Goal: Find specific page/section: Find specific page/section

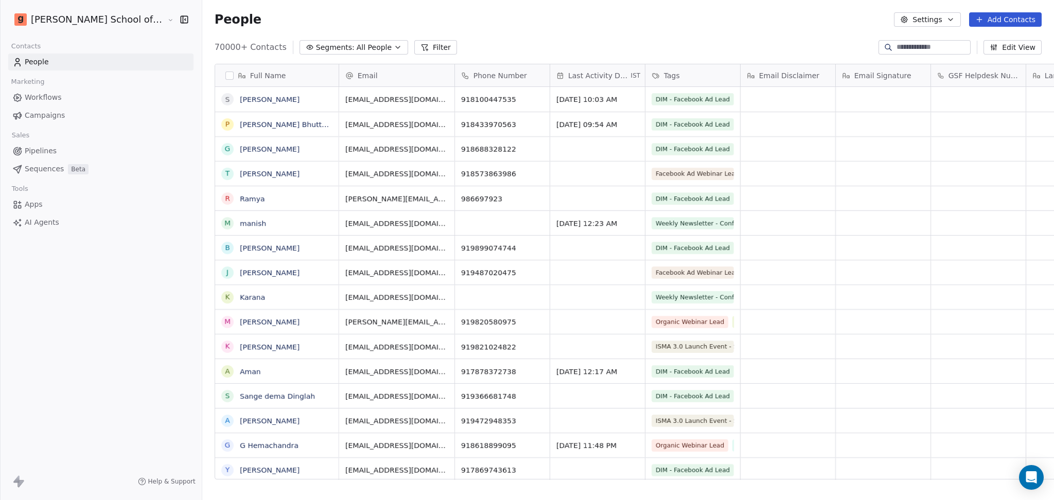
scroll to position [10, 11]
click at [37, 114] on span "Campaigns" at bounding box center [45, 115] width 40 height 11
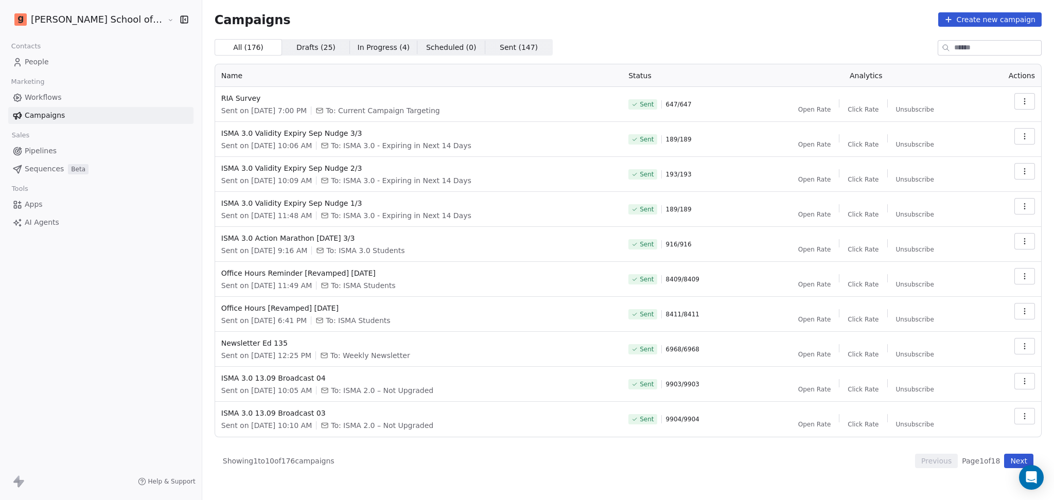
click at [64, 92] on link "Workflows" at bounding box center [100, 97] width 185 height 17
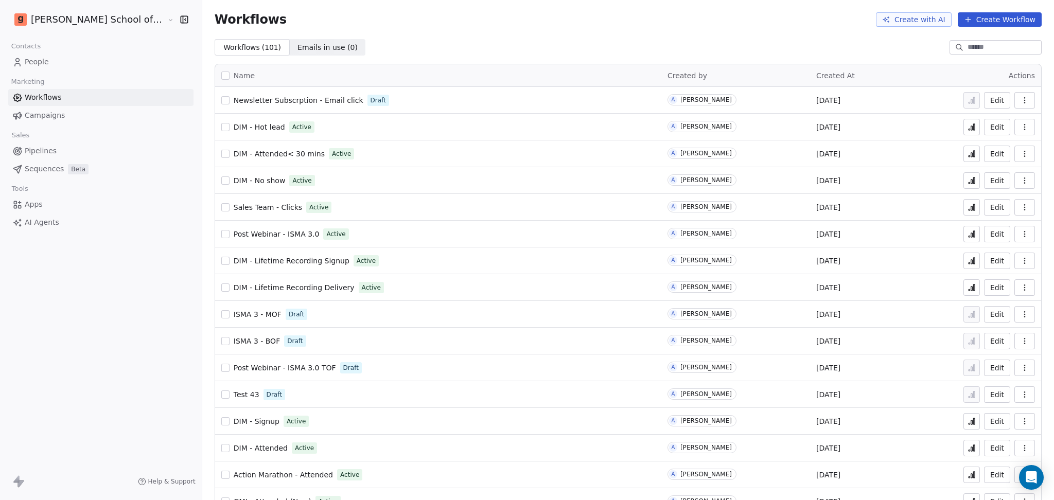
click at [81, 118] on link "Campaigns" at bounding box center [100, 115] width 185 height 17
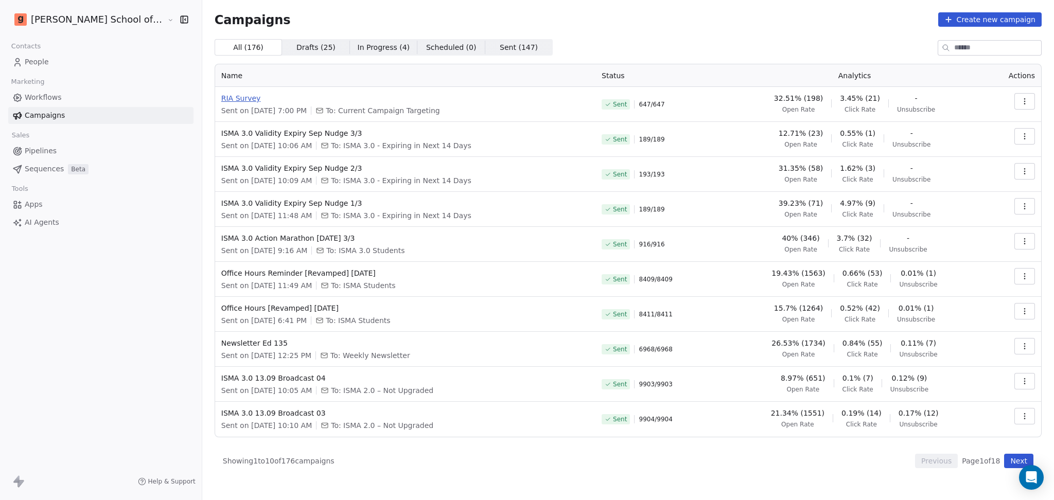
click at [221, 100] on span "RIA Survey" at bounding box center [405, 98] width 368 height 10
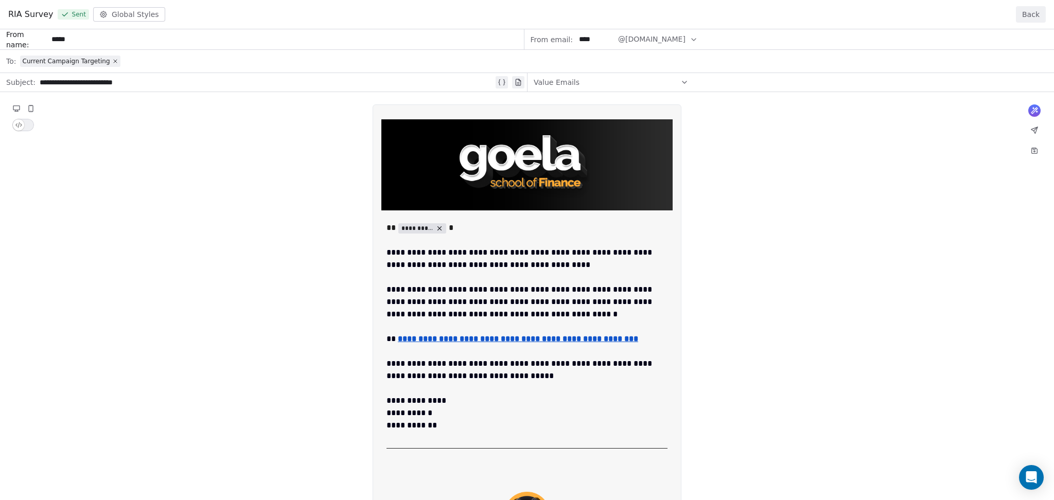
click at [988, 11] on button "Back" at bounding box center [1031, 14] width 30 height 16
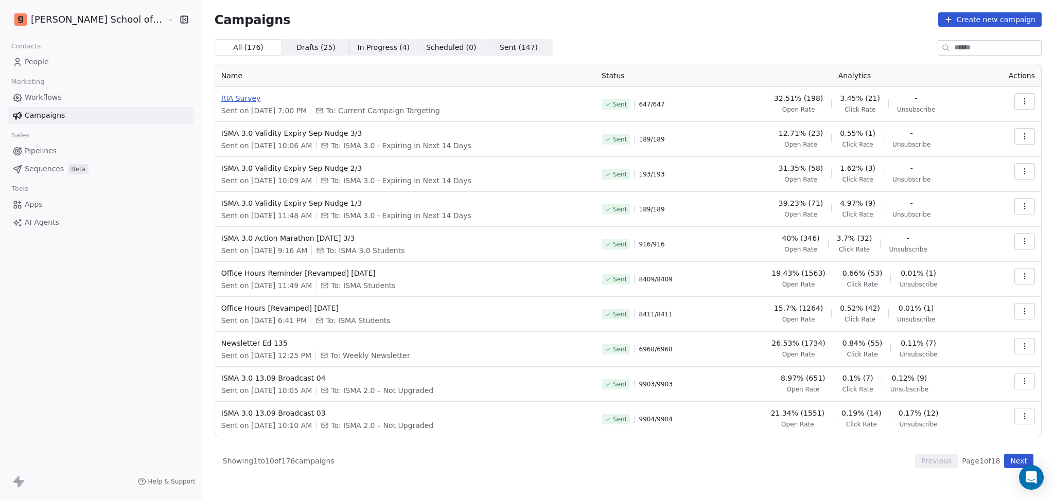
click at [221, 99] on span "RIA Survey" at bounding box center [405, 98] width 368 height 10
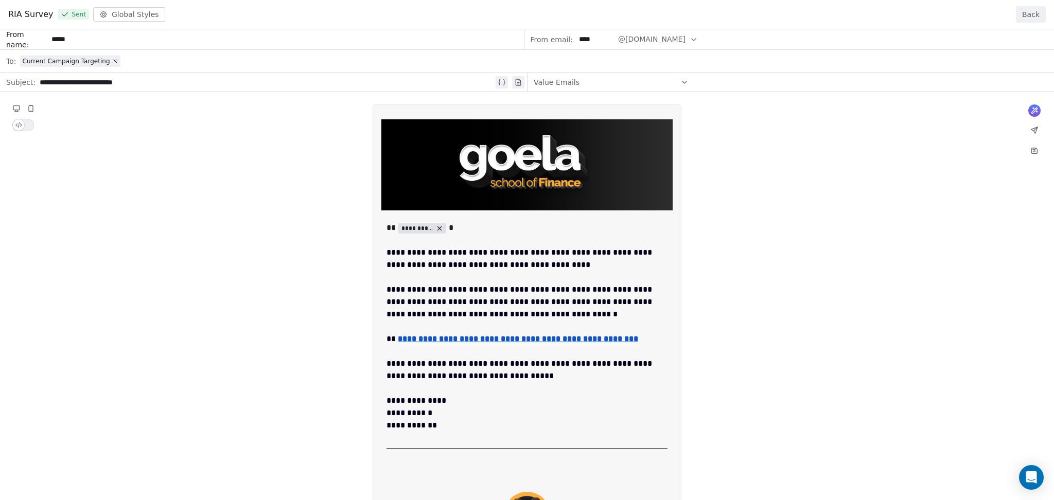
click at [988, 19] on button "Back" at bounding box center [1031, 14] width 30 height 16
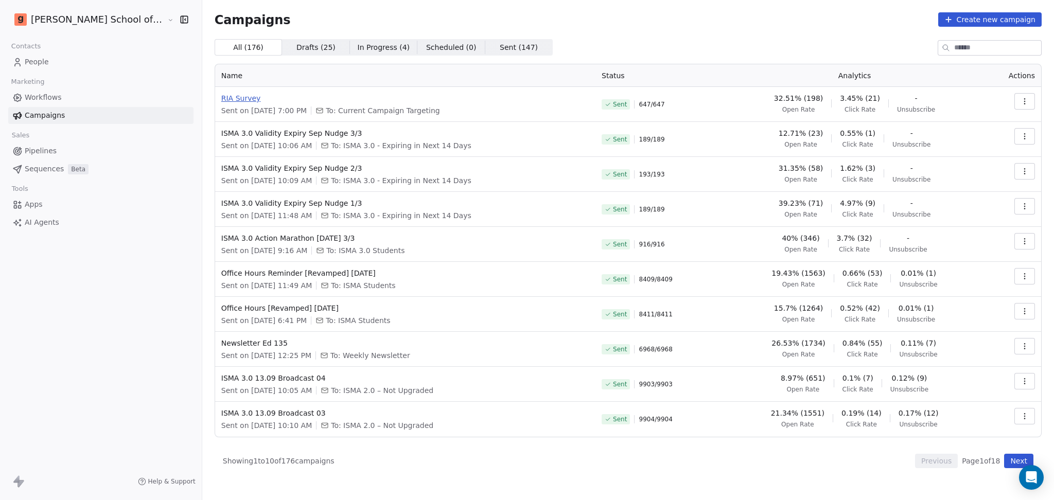
click at [221, 98] on span "RIA Survey" at bounding box center [405, 98] width 368 height 10
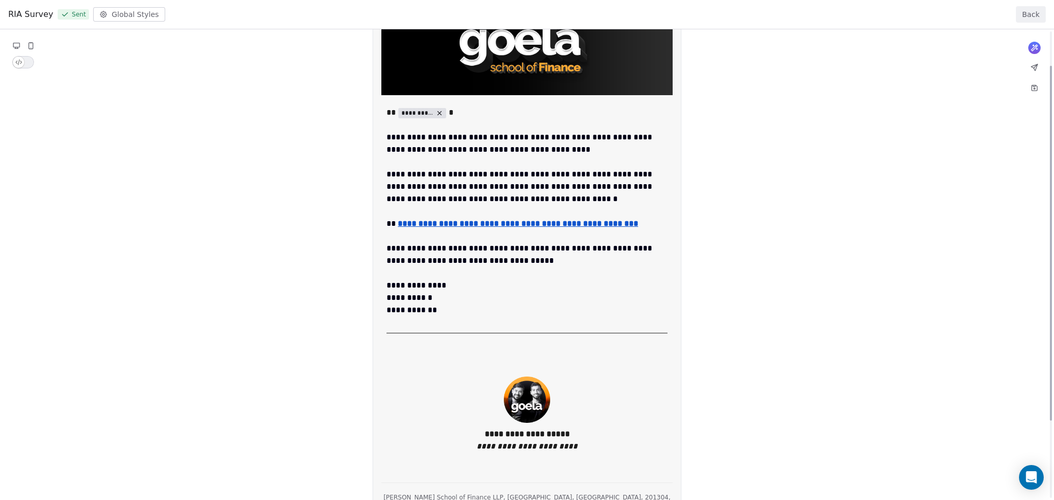
scroll to position [149, 0]
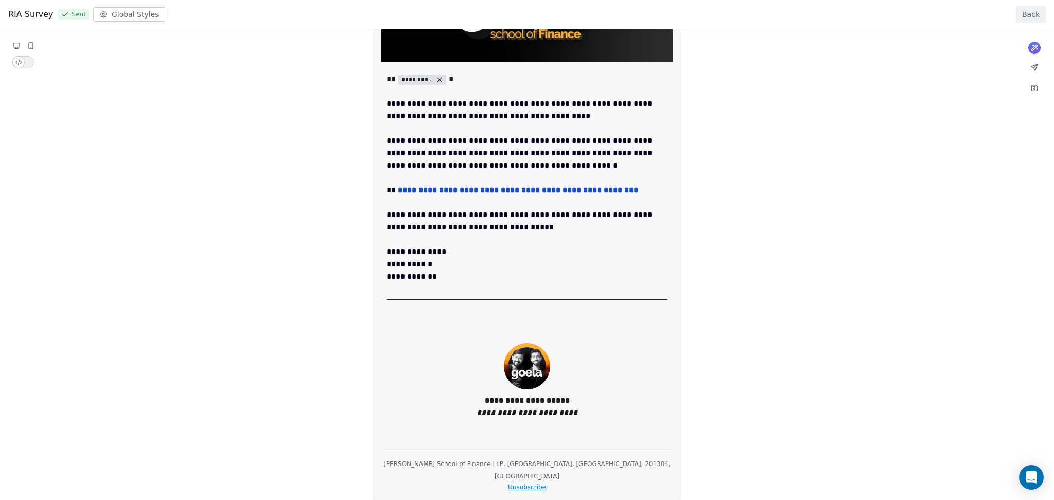
click at [591, 188] on div "**********" at bounding box center [527, 186] width 1054 height 611
click at [988, 10] on button "Back" at bounding box center [1031, 14] width 30 height 16
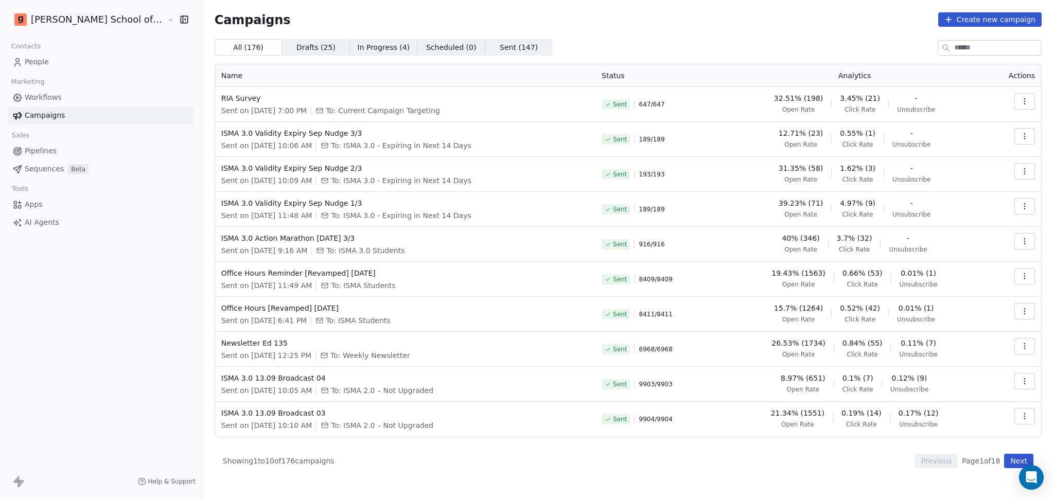
drag, startPoint x: 65, startPoint y: 93, endPoint x: 64, endPoint y: 98, distance: 5.2
click at [64, 94] on link "Workflows" at bounding box center [100, 97] width 185 height 17
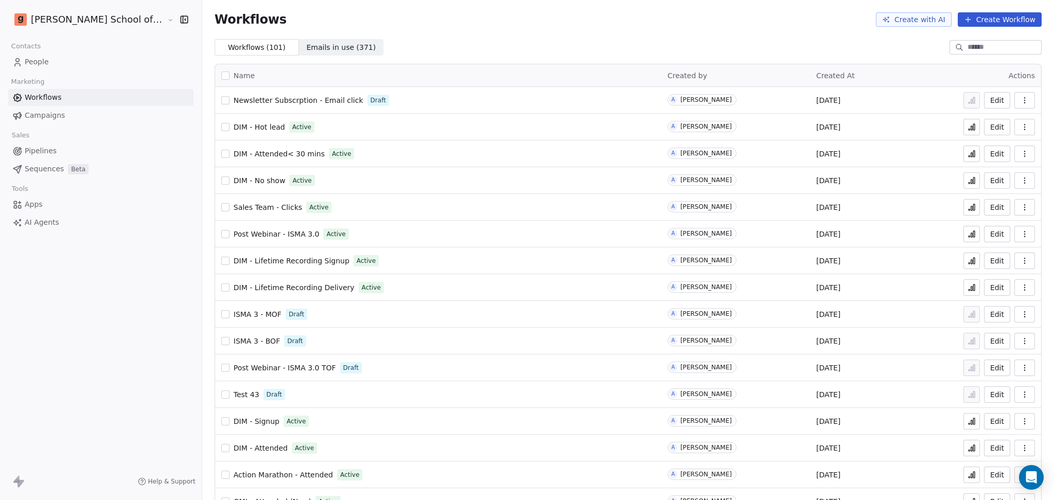
click at [968, 46] on input at bounding box center [1004, 47] width 72 height 10
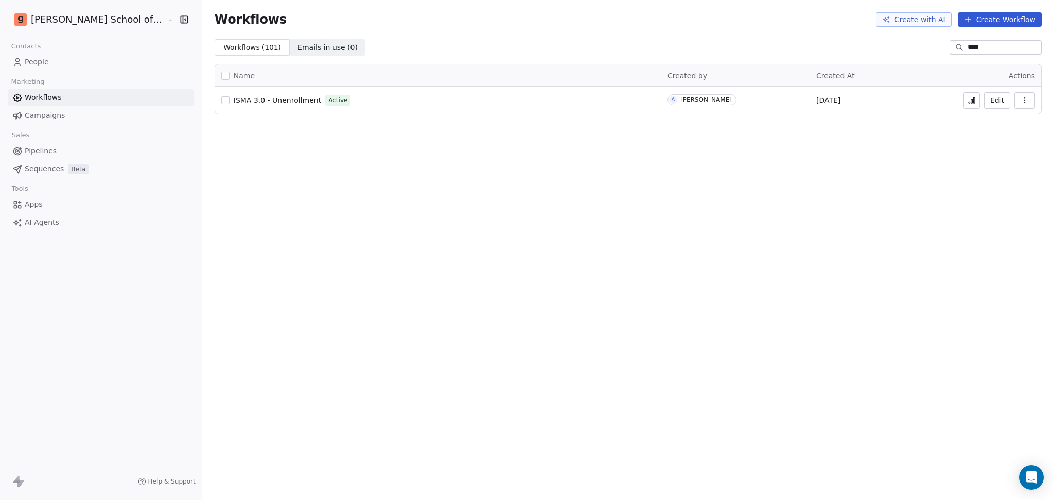
type input "****"
click at [250, 99] on span "ISMA 3.0 - Unenrollment" at bounding box center [278, 100] width 88 height 8
